Goal: Transaction & Acquisition: Purchase product/service

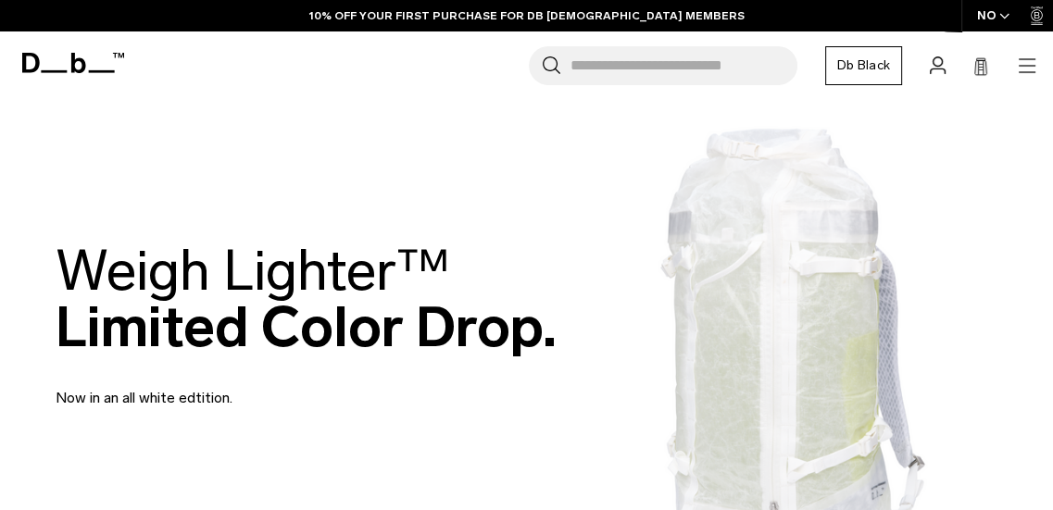
click at [517, 64] on icon "button" at bounding box center [1027, 66] width 22 height 22
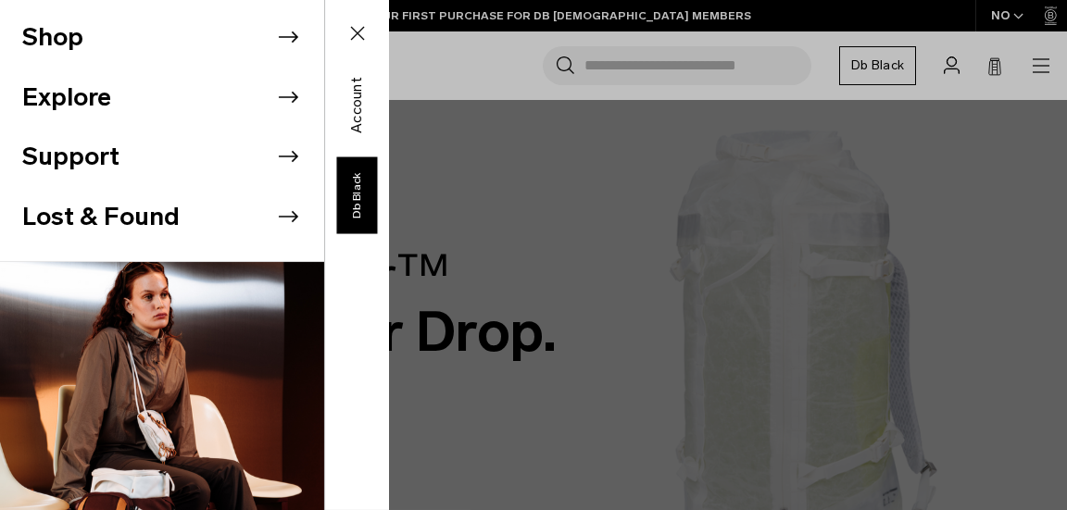
click at [257, 35] on li "Shop" at bounding box center [173, 37] width 302 height 60
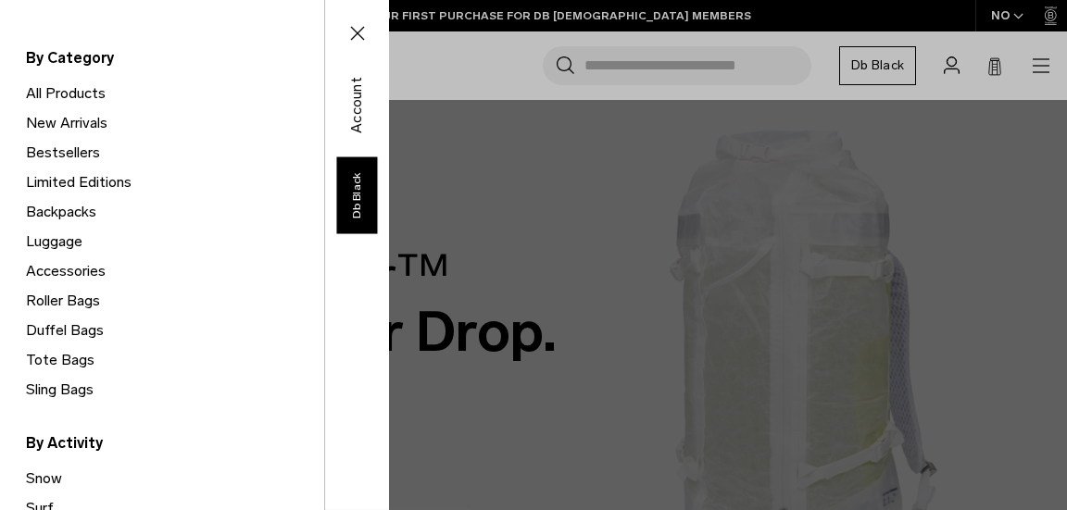
scroll to position [117, 0]
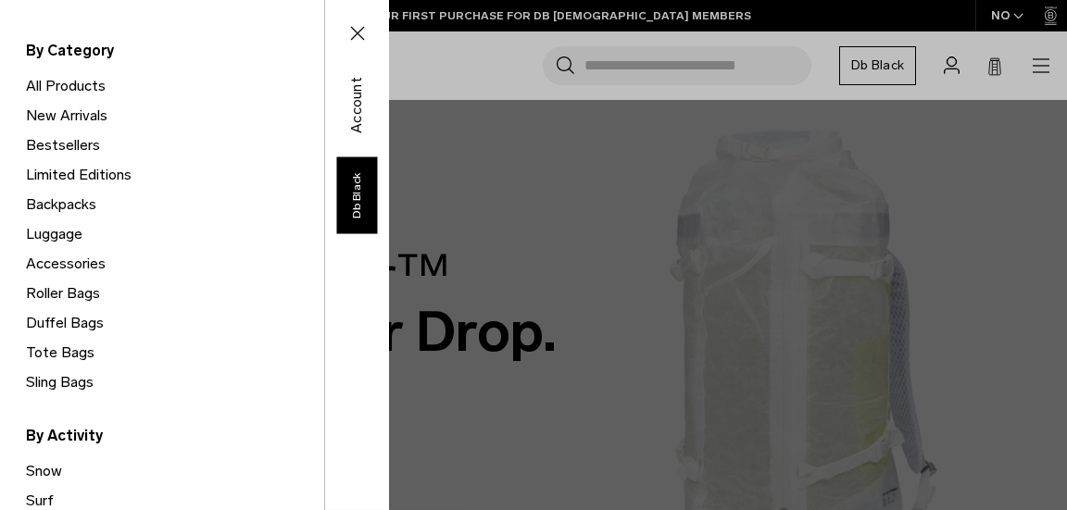
click at [66, 206] on link "Backpacks" at bounding box center [175, 205] width 298 height 30
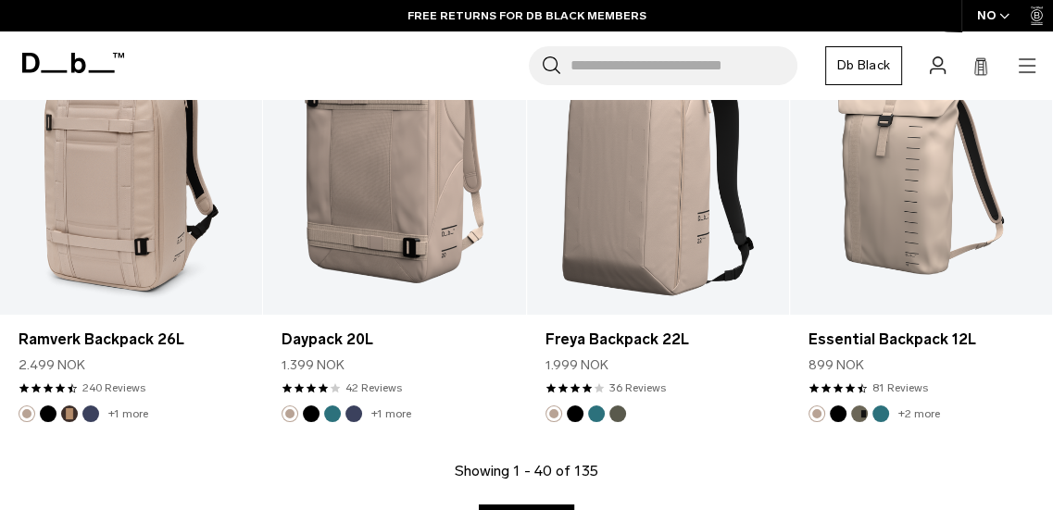
scroll to position [4481, 0]
